Goal: Navigation & Orientation: Find specific page/section

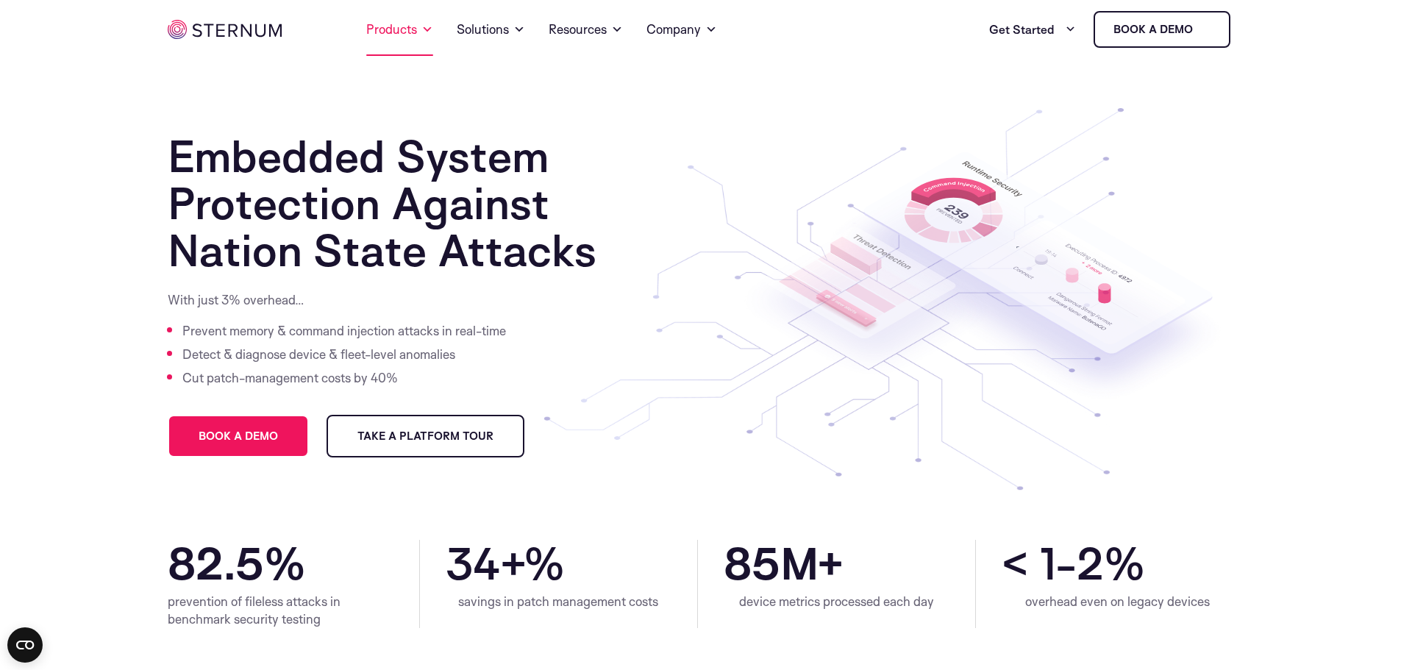
click at [429, 36] on span at bounding box center [428, 30] width 12 height 18
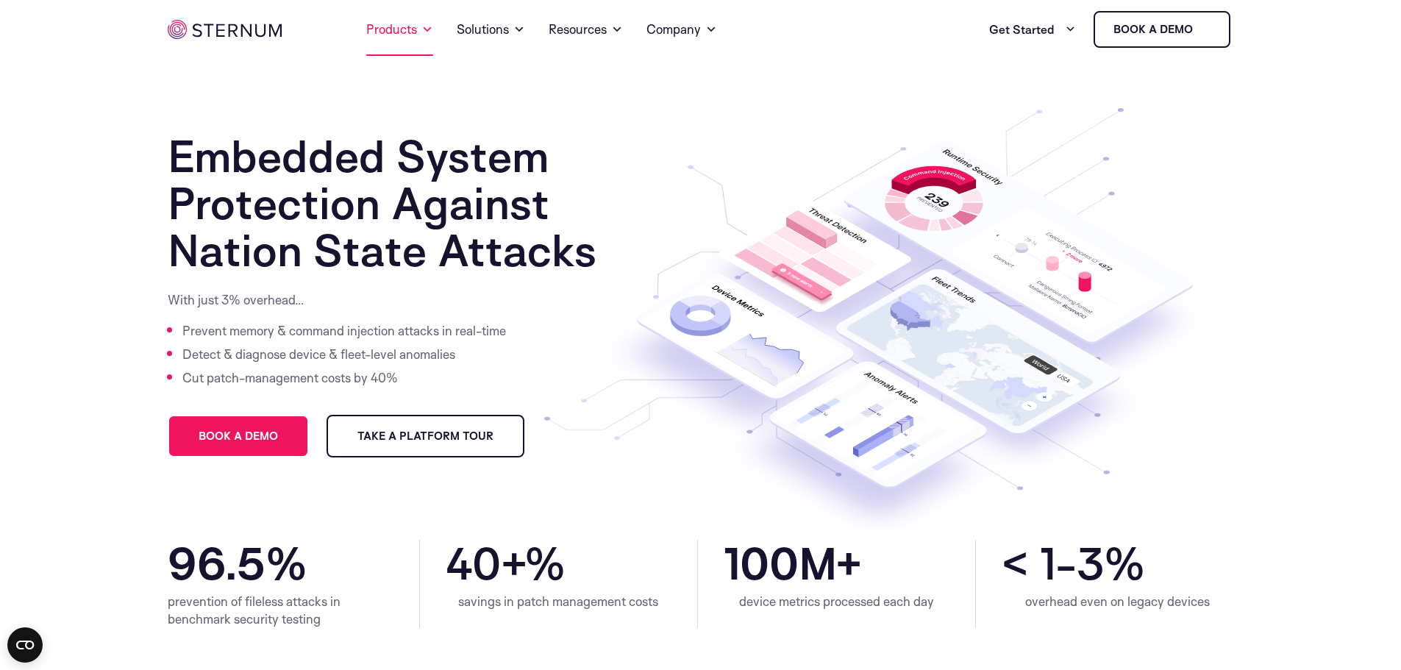
click at [410, 33] on link "Products" at bounding box center [399, 29] width 67 height 53
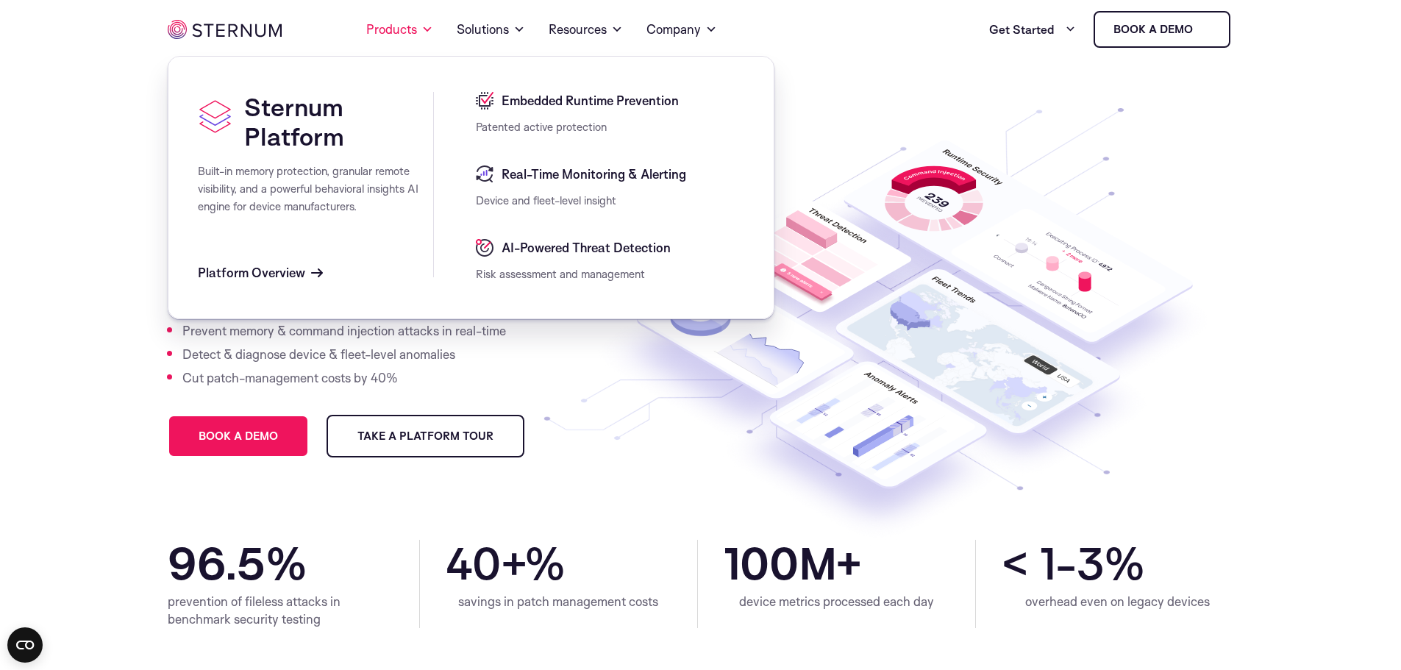
click at [605, 107] on span "Embedded Runtime Prevention" at bounding box center [588, 101] width 181 height 18
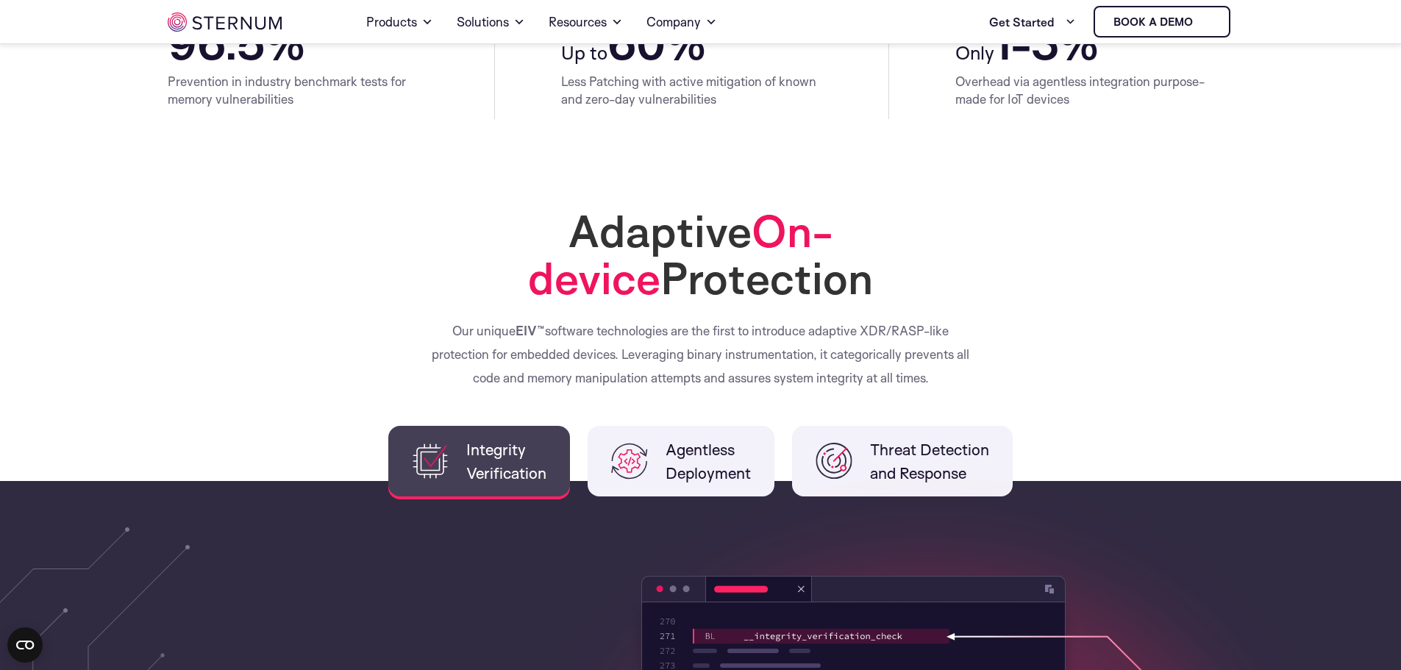
scroll to position [529, 0]
